Goal: Task Accomplishment & Management: Manage account settings

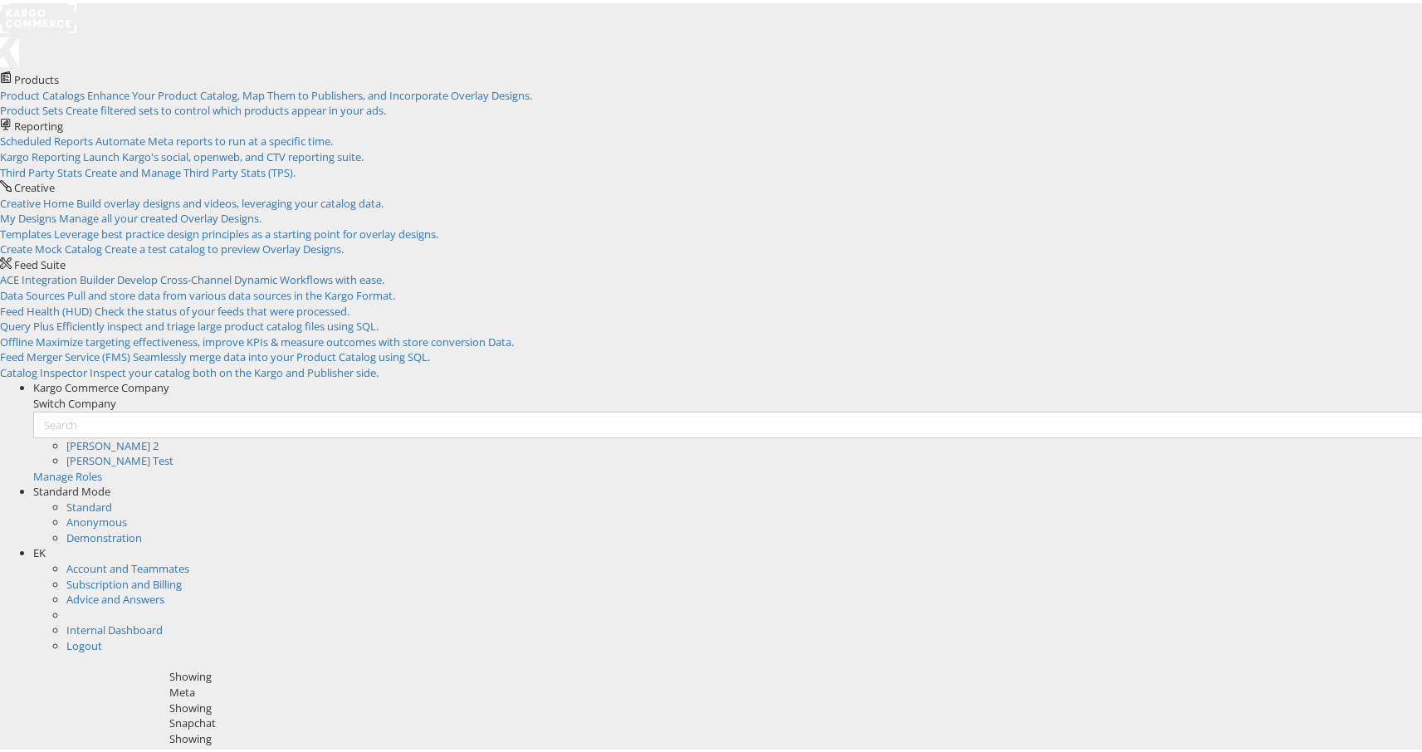
scroll to position [50, 0]
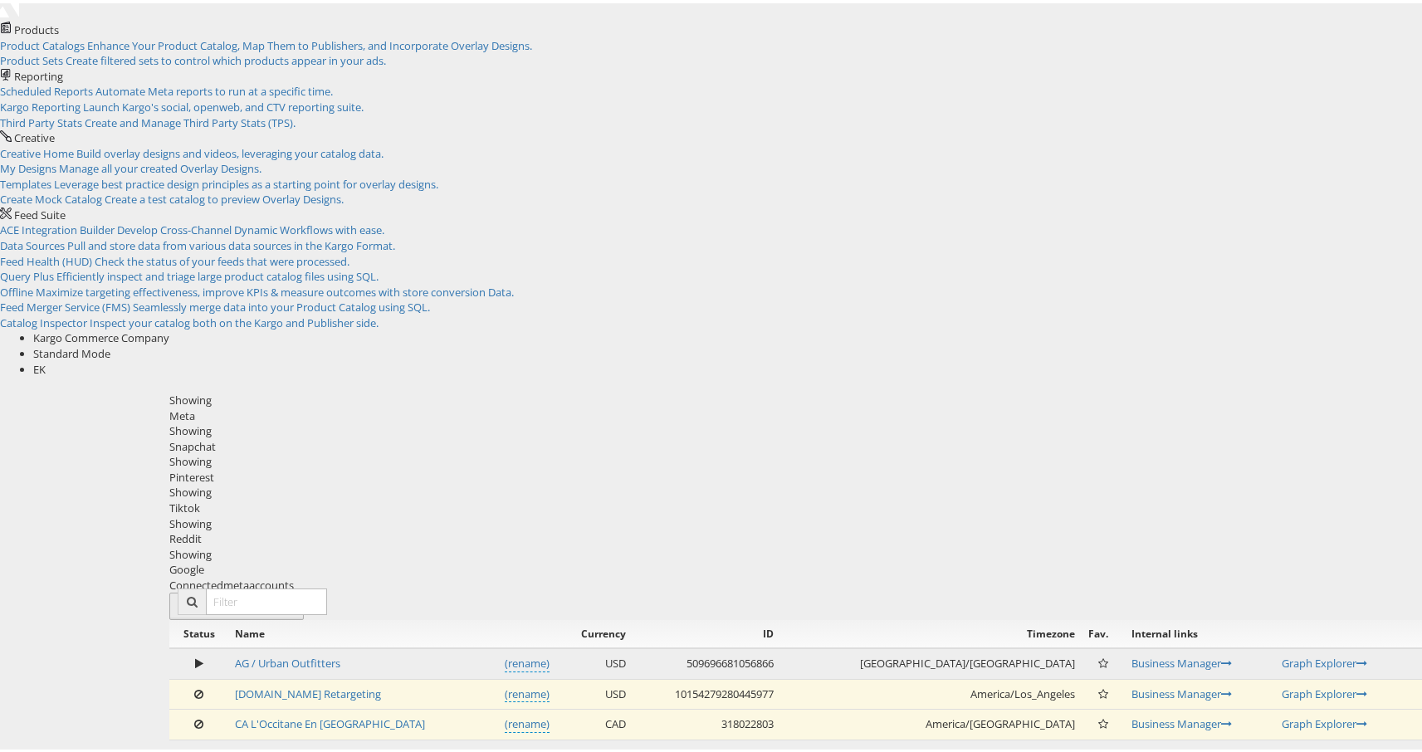
click at [304, 589] on button "Connect meta Accounts" at bounding box center [236, 602] width 134 height 27
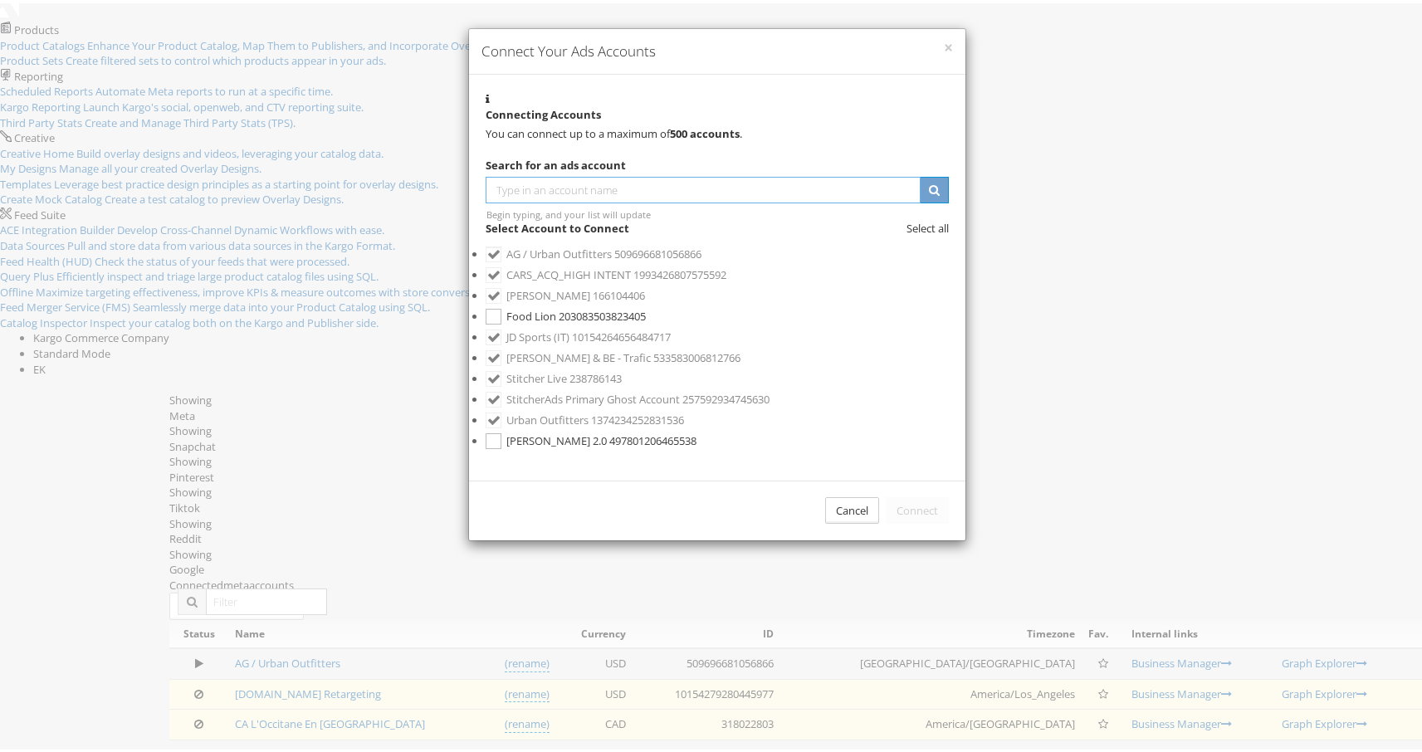
scroll to position [187, 0]
click at [607, 430] on span "[PERSON_NAME] 2.0" at bounding box center [556, 437] width 100 height 15
click at [918, 494] on button "Connect" at bounding box center [917, 507] width 63 height 27
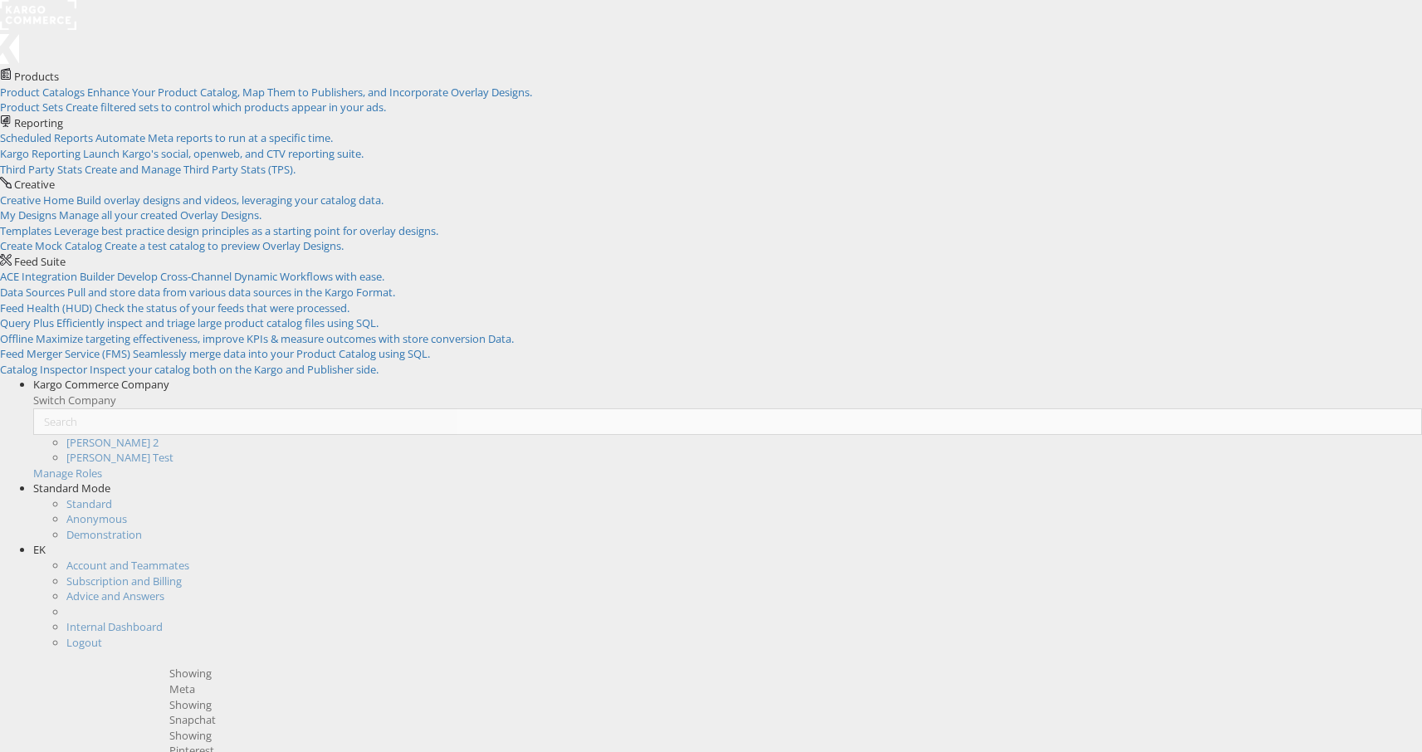
scroll to position [42, 0]
